Goal: Find specific page/section: Find specific page/section

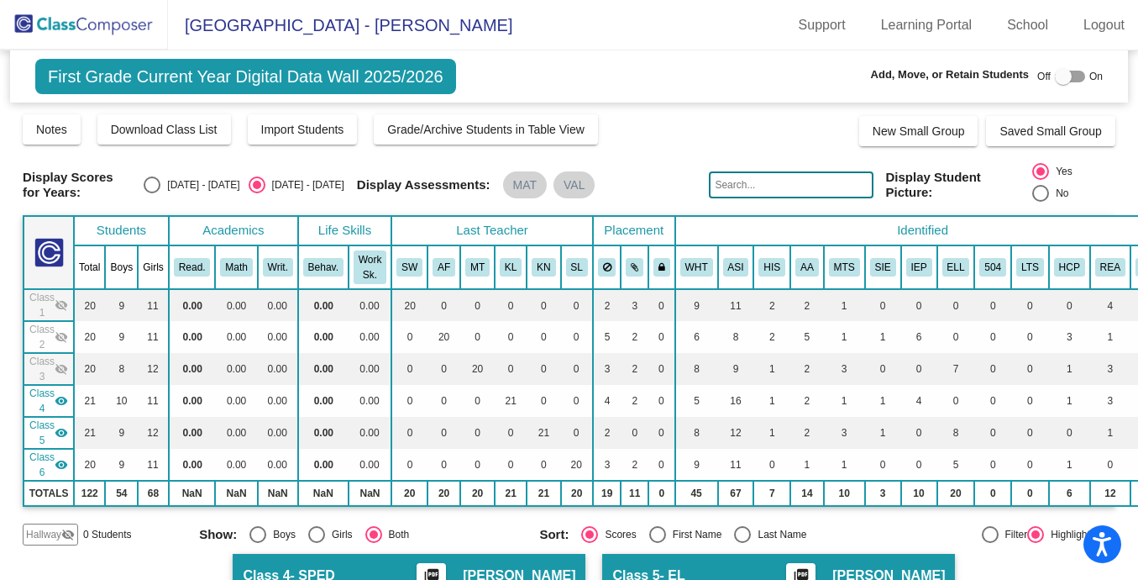
scroll to position [0, 1]
click at [72, 29] on img at bounding box center [84, 25] width 168 height 50
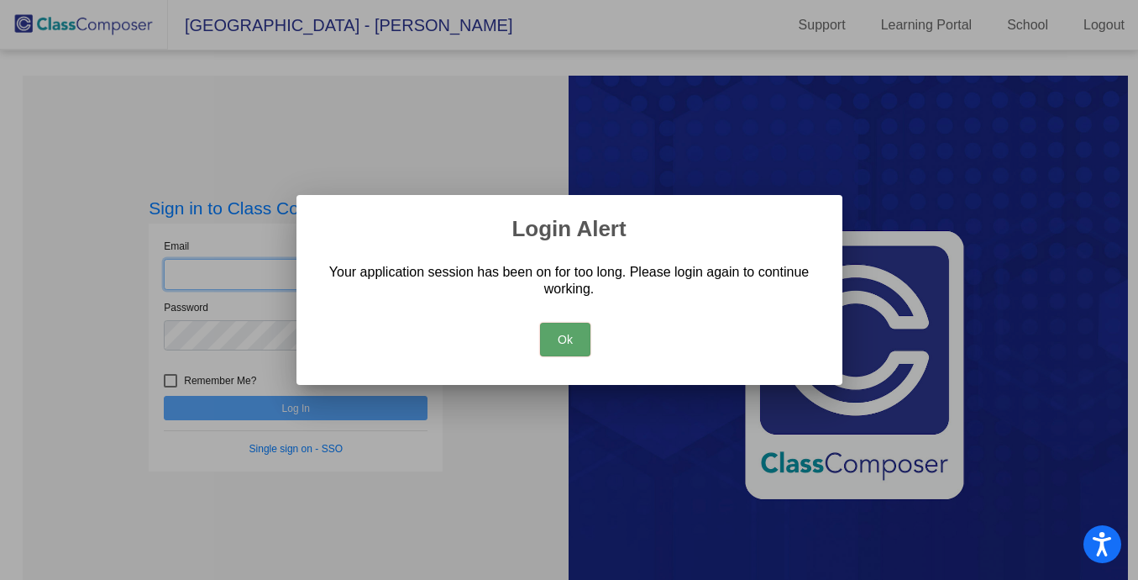
type input "[PERSON_NAME][EMAIL_ADDRESS][PERSON_NAME][DOMAIN_NAME]"
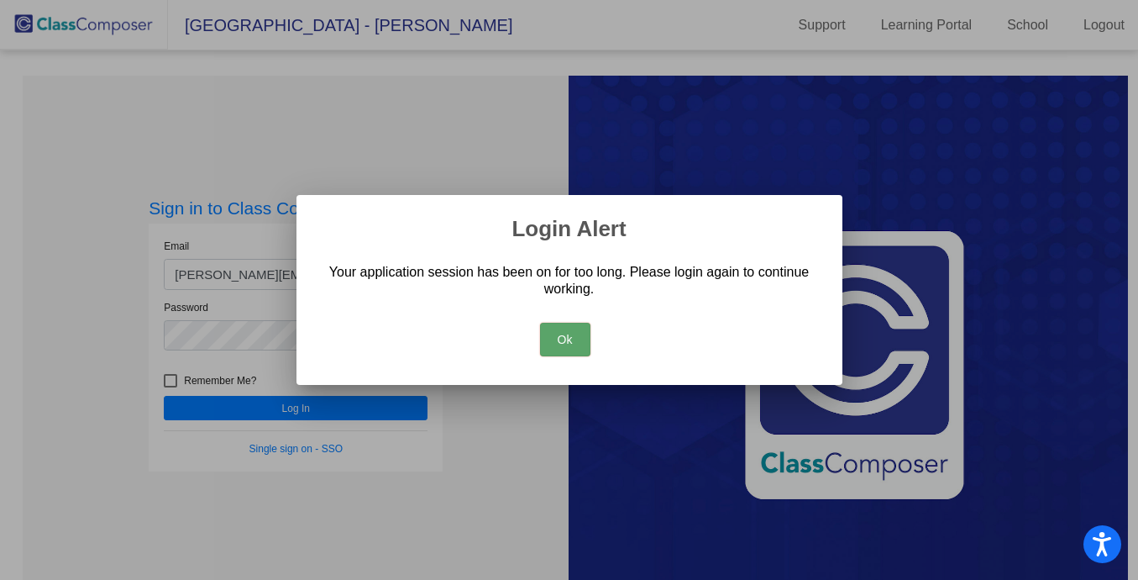
click at [574, 340] on button "Ok" at bounding box center [565, 340] width 50 height 34
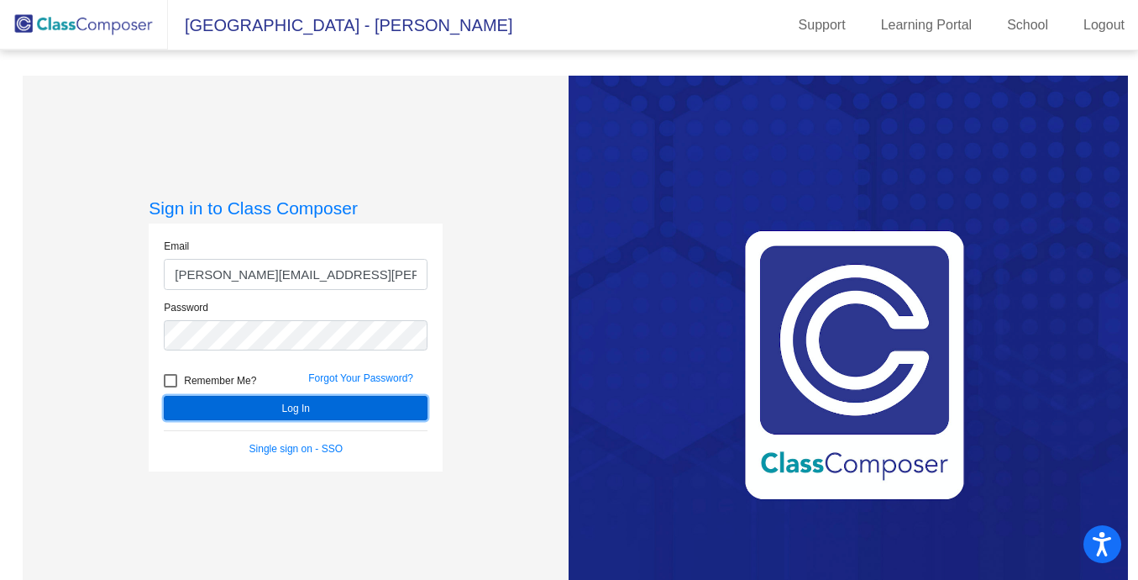
click at [331, 410] on button "Log In" at bounding box center [296, 408] width 264 height 24
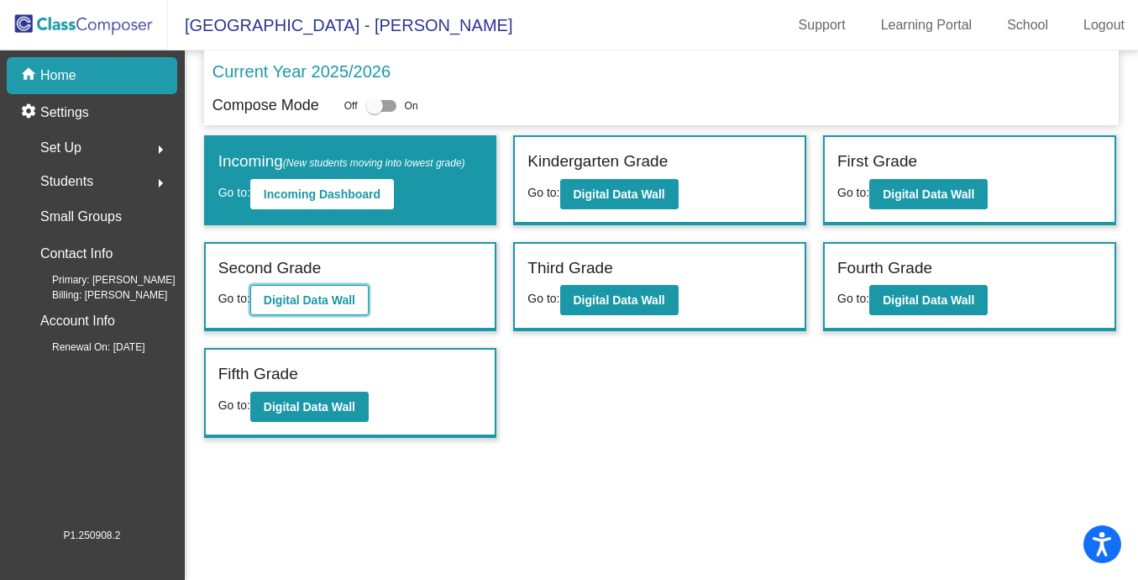
click at [323, 307] on button "Digital Data Wall" at bounding box center [309, 300] width 118 height 30
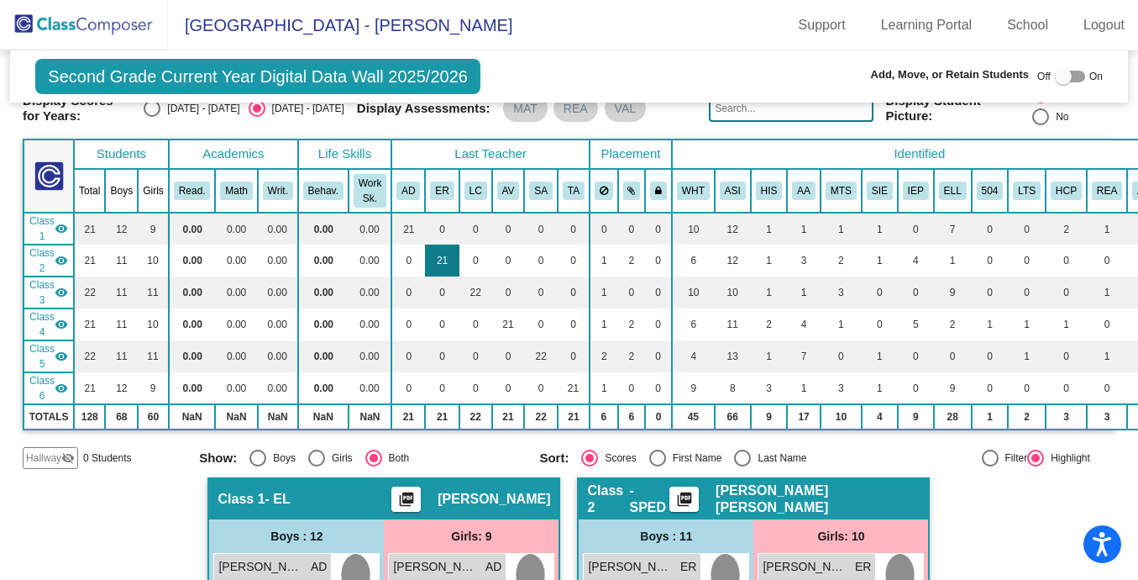
scroll to position [77, 0]
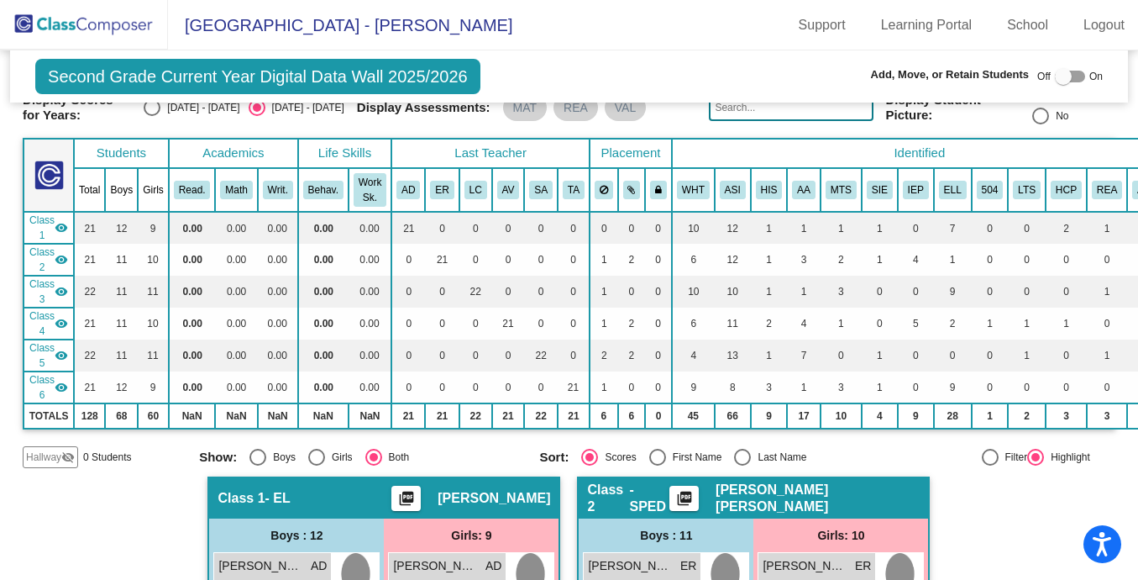
click at [66, 228] on mat-icon "visibility" at bounding box center [61, 227] width 13 height 13
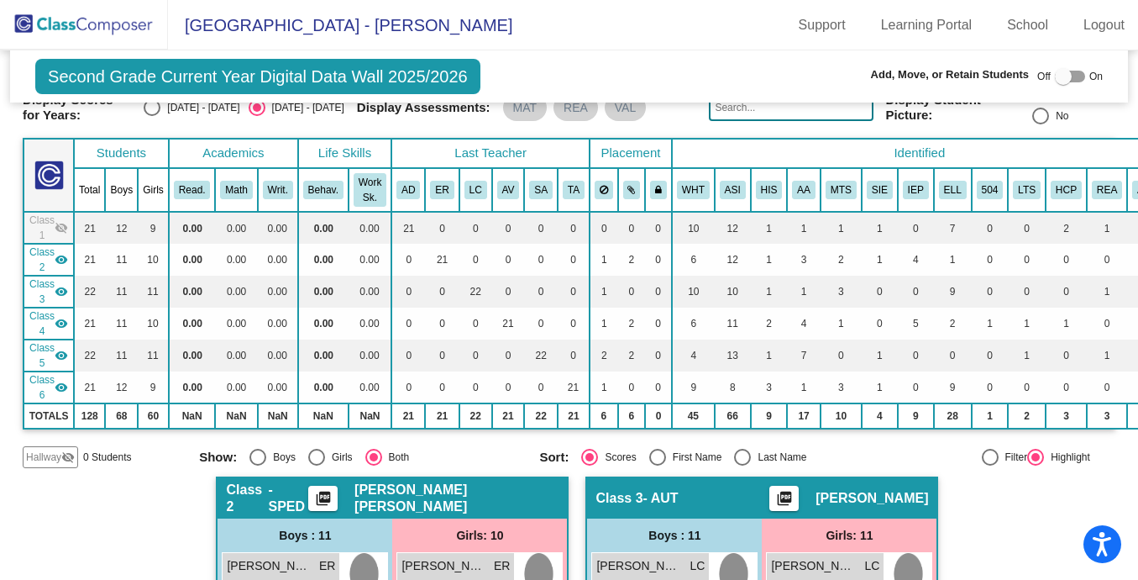
click at [62, 259] on mat-icon "visibility" at bounding box center [61, 259] width 13 height 13
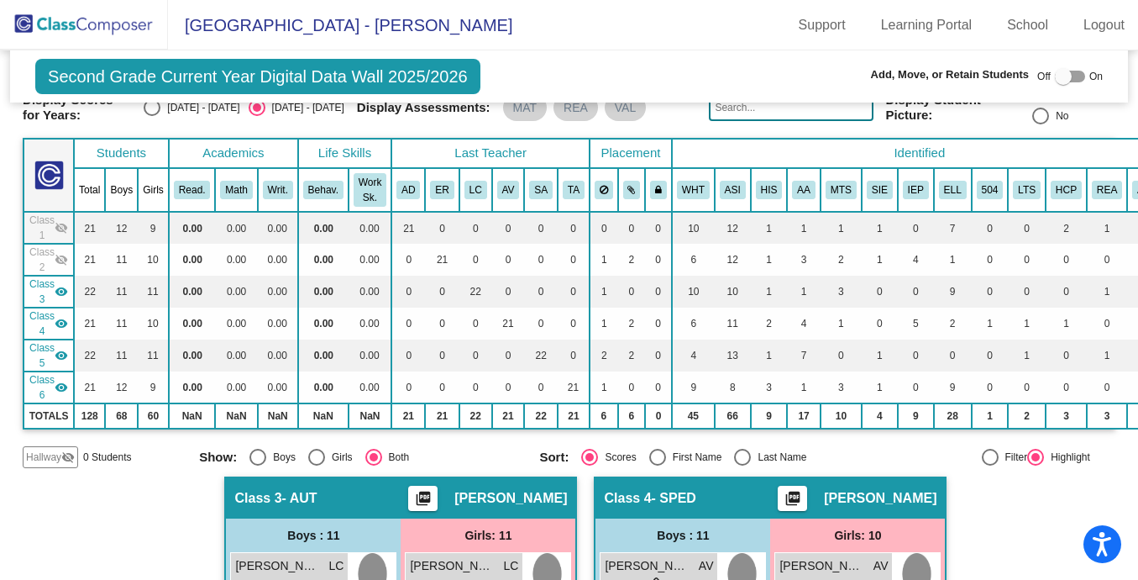
click at [61, 290] on mat-icon "visibility" at bounding box center [61, 291] width 13 height 13
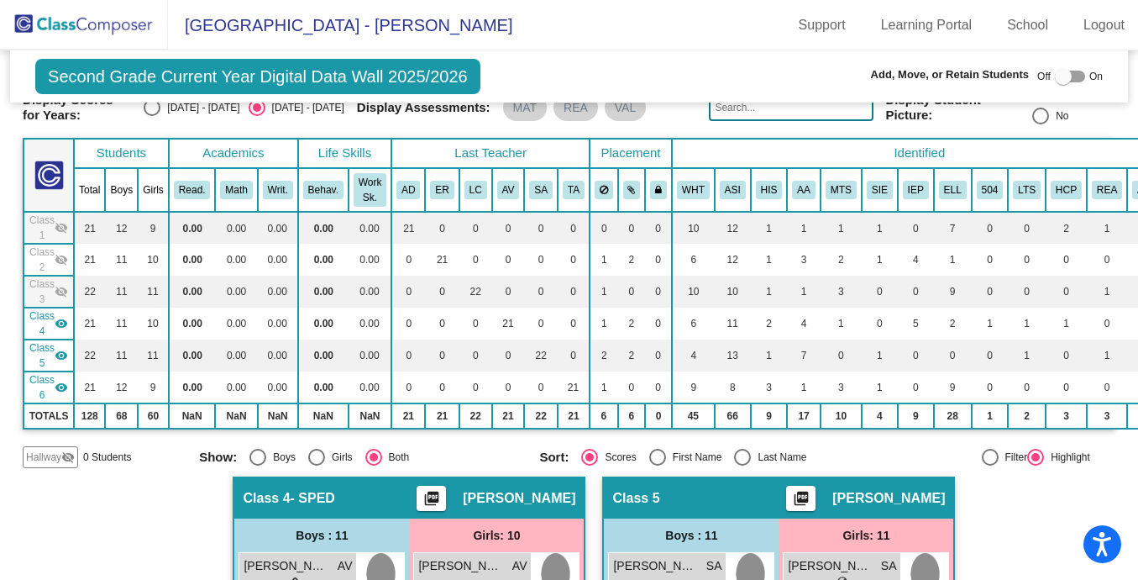
click at [61, 317] on mat-icon "visibility" at bounding box center [61, 323] width 13 height 13
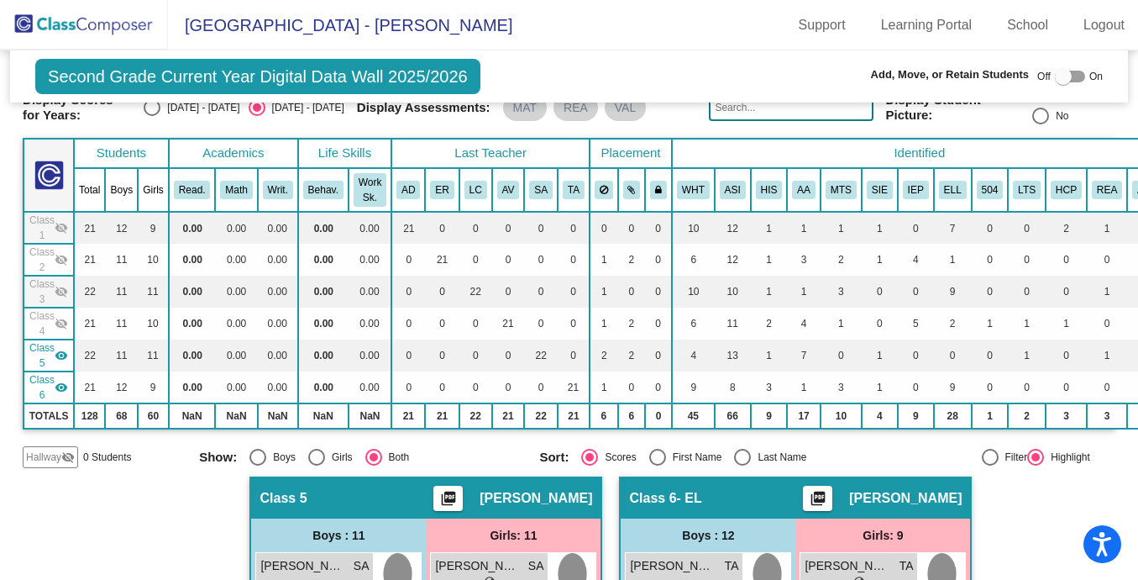
click at [60, 387] on mat-icon "visibility" at bounding box center [61, 387] width 13 height 13
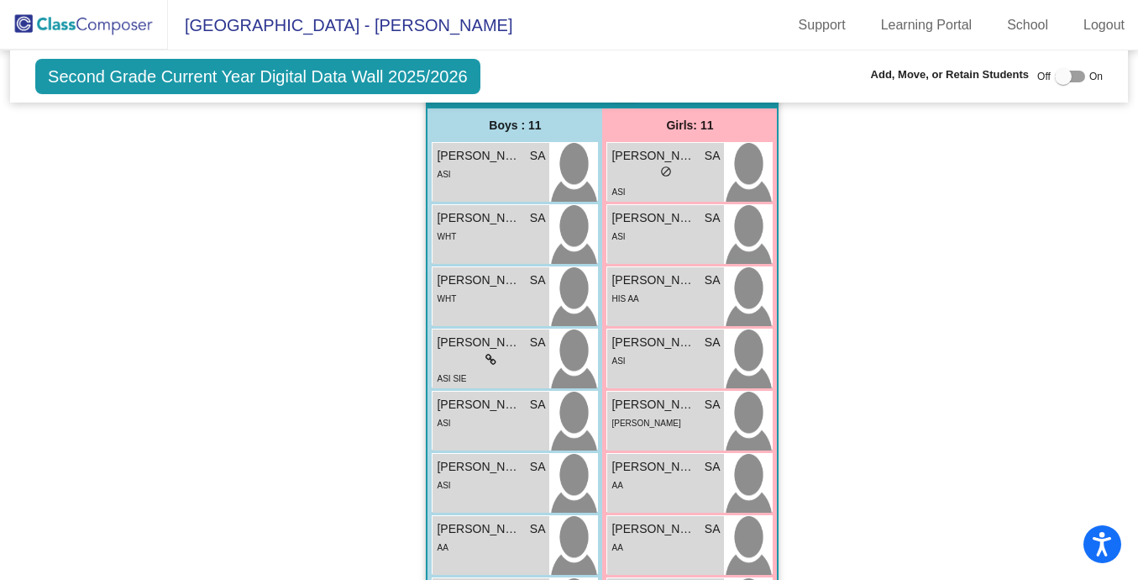
scroll to position [536, 0]
